Goal: Find contact information: Obtain details needed to contact an individual or organization

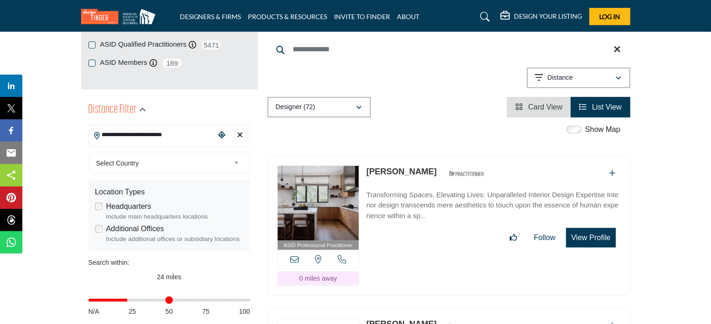
scroll to position [186, 0]
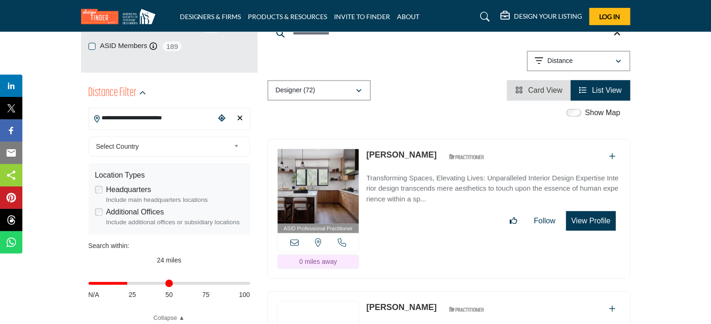
click at [388, 173] on p "Transforming Spaces, Elevating Lives: Unparalleled Interior Design Expertise In…" at bounding box center [493, 189] width 254 height 32
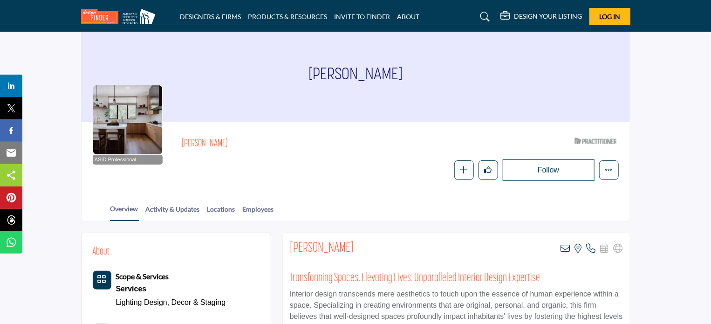
scroll to position [47, 0]
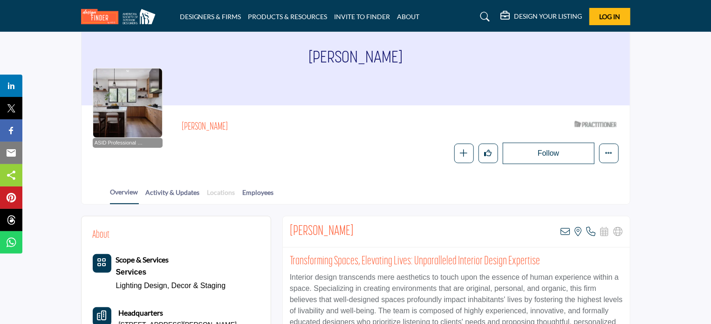
click at [220, 195] on link "Locations" at bounding box center [221, 195] width 29 height 16
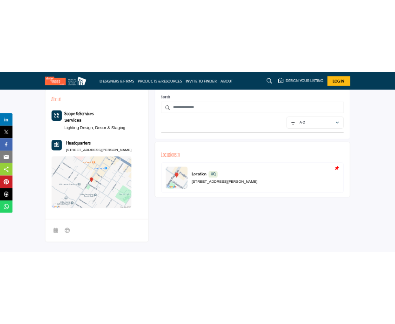
scroll to position [233, 0]
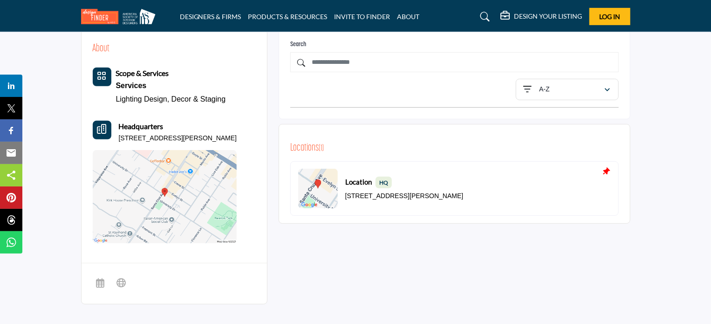
drag, startPoint x: 477, startPoint y: 196, endPoint x: 345, endPoint y: 193, distance: 132.3
click at [345, 193] on p "[STREET_ADDRESS][PERSON_NAME]" at bounding box center [404, 195] width 118 height 9
copy p "[STREET_ADDRESS][PERSON_NAME]"
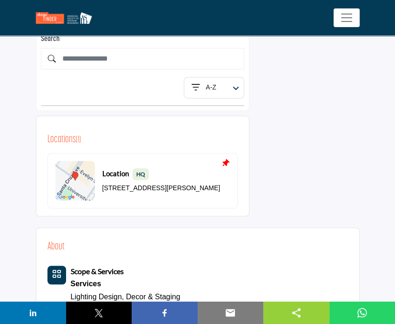
click at [289, 99] on div "About Scope & Services Services" at bounding box center [198, 272] width 324 height 484
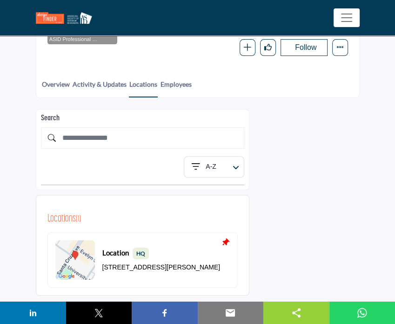
scroll to position [140, 0]
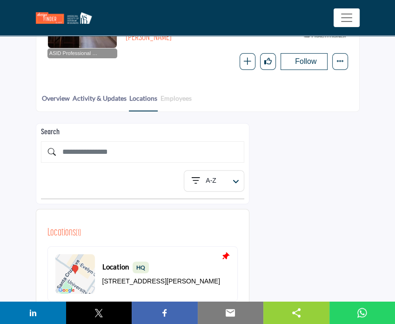
click at [182, 104] on link "Employees" at bounding box center [176, 101] width 32 height 17
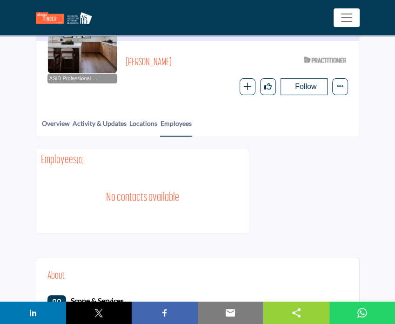
scroll to position [93, 0]
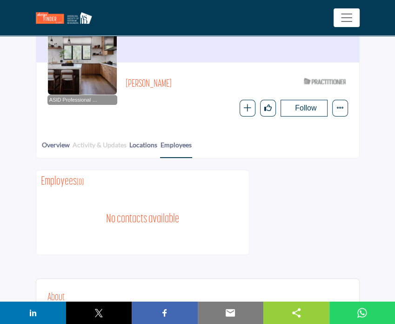
click at [82, 145] on link "Activity & Updates" at bounding box center [99, 148] width 55 height 17
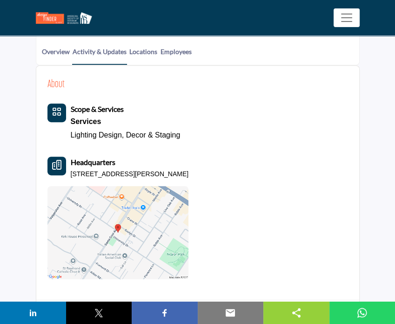
scroll to position [47, 0]
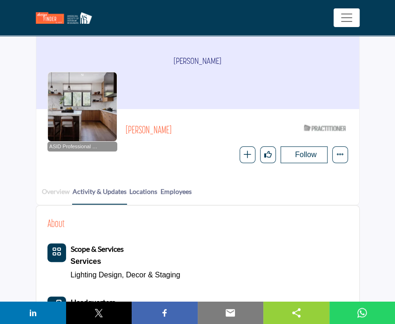
click at [45, 194] on link "Overview" at bounding box center [55, 194] width 29 height 17
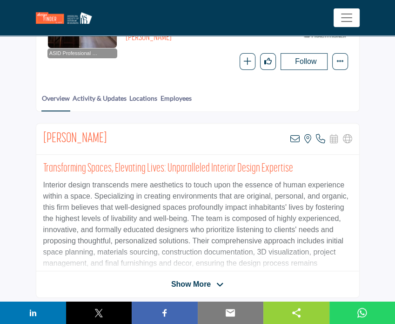
scroll to position [186, 0]
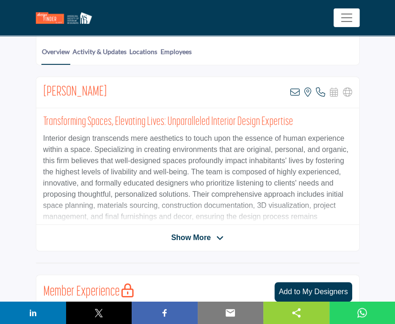
click at [162, 235] on div "Show More" at bounding box center [197, 237] width 323 height 11
click at [218, 234] on icon at bounding box center [220, 238] width 7 height 8
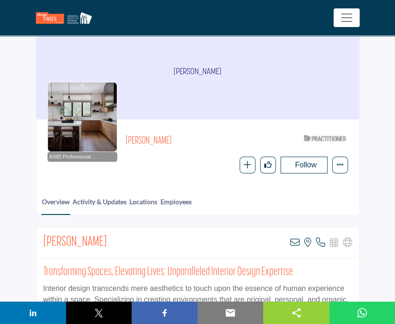
scroll to position [93, 0]
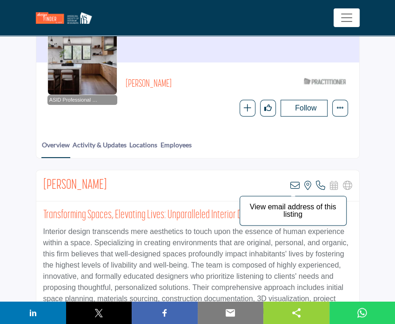
click at [297, 184] on icon at bounding box center [295, 185] width 9 height 9
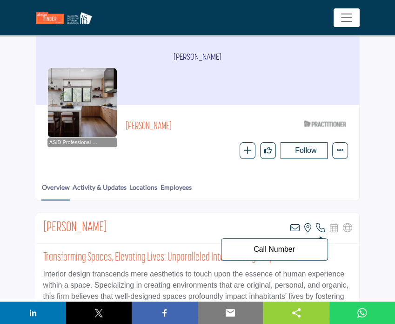
click at [323, 229] on icon at bounding box center [320, 227] width 9 height 9
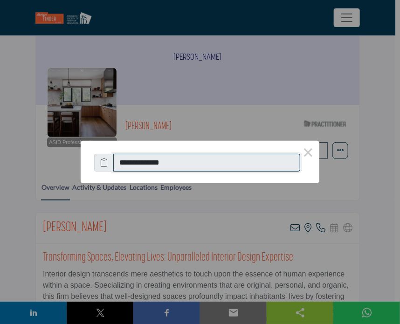
drag, startPoint x: 171, startPoint y: 167, endPoint x: 86, endPoint y: 159, distance: 85.6
click at [86, 159] on div "**********" at bounding box center [200, 157] width 238 height 33
